Goal: Information Seeking & Learning: Learn about a topic

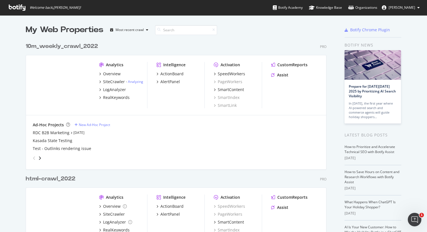
click at [71, 49] on div "10m_weekly_crawl_2022" at bounding box center [62, 46] width 72 height 8
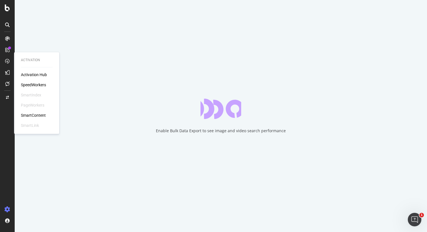
click at [36, 85] on div "SpeedWorkers" at bounding box center [33, 85] width 25 height 6
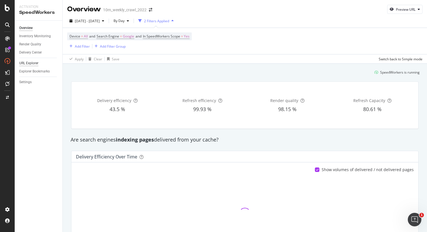
click at [37, 63] on div "URL Explorer" at bounding box center [28, 63] width 19 height 6
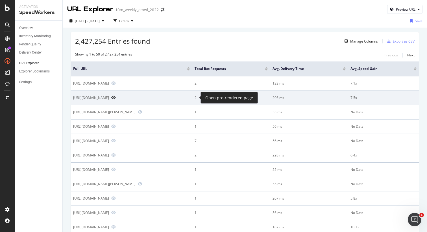
click at [116, 98] on icon "Preview https://www.realtor.com/propertyrecord-search/89014/Meadow-Bluffs-Ave" at bounding box center [113, 98] width 5 height 4
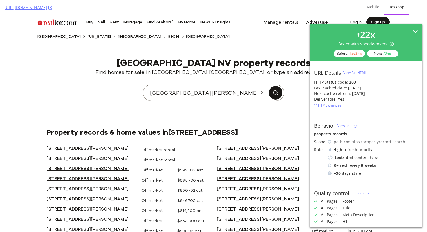
click at [412, 30] on icon at bounding box center [414, 31] width 5 height 5
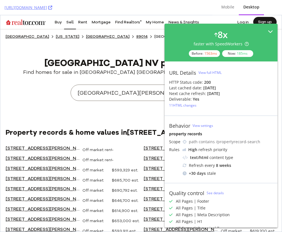
click at [268, 29] on icon at bounding box center [270, 31] width 5 height 5
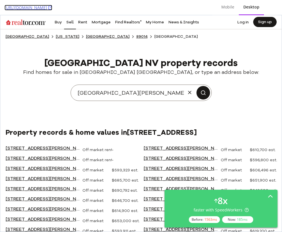
click at [52, 9] on icon at bounding box center [50, 8] width 4 height 4
